Goal: Information Seeking & Learning: Learn about a topic

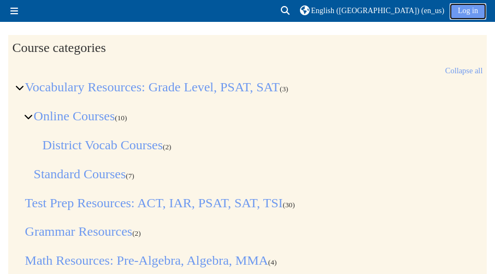
click at [476, 8] on link "Log in" at bounding box center [467, 11] width 37 height 16
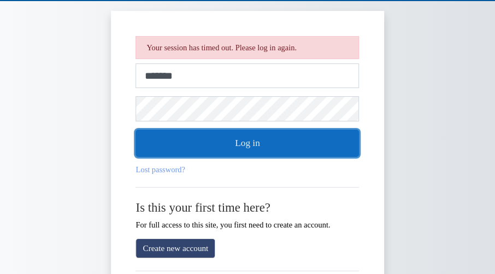
click at [293, 147] on button "Log in" at bounding box center [247, 142] width 223 height 27
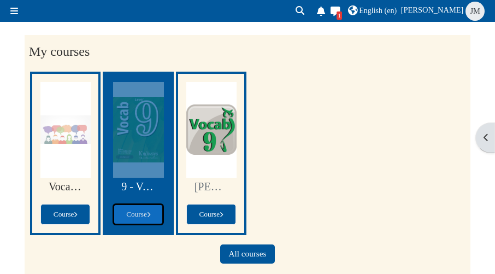
click at [148, 211] on span "Course" at bounding box center [138, 214] width 24 height 8
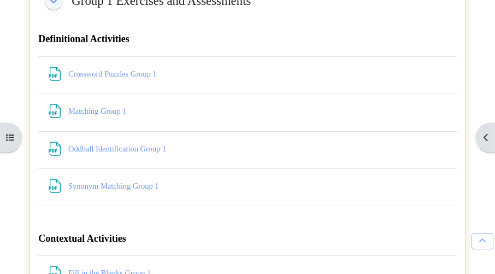
scroll to position [3564, 0]
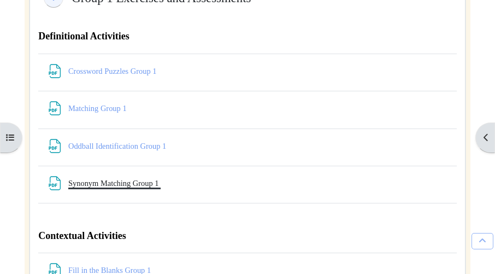
click at [142, 187] on link "Synonym Matching Group 1 File" at bounding box center [114, 183] width 92 height 9
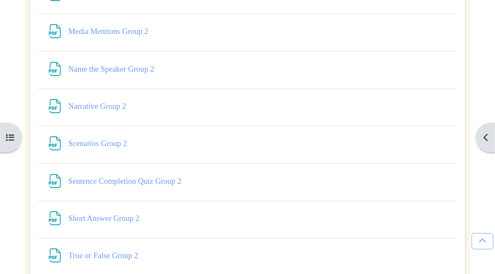
scroll to position [1663, 0]
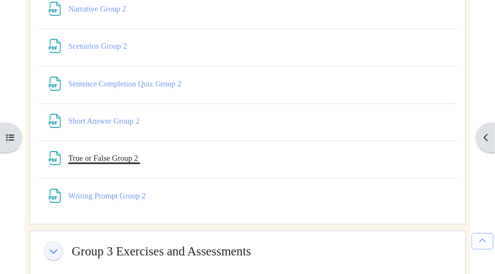
click at [112, 162] on link "True or False Group 2 File" at bounding box center [104, 157] width 72 height 9
